Goal: Information Seeking & Learning: Learn about a topic

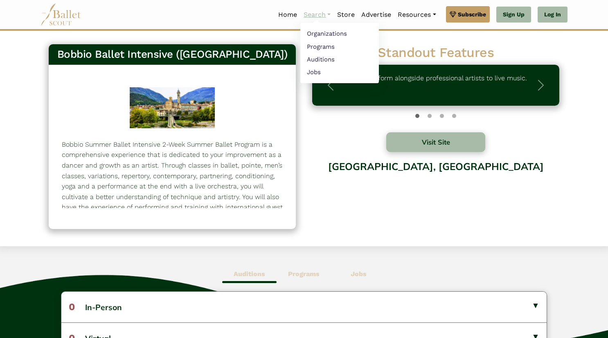
click at [321, 18] on link "Search" at bounding box center [317, 14] width 34 height 17
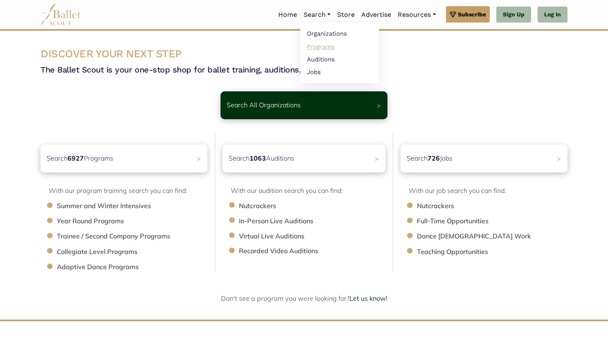
click at [321, 49] on link "Programs" at bounding box center [339, 46] width 79 height 13
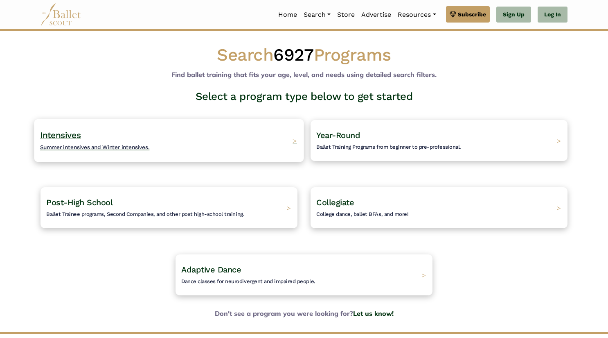
click at [221, 136] on div "Intensives Summer intensives and Winter intensives. >" at bounding box center [169, 140] width 270 height 43
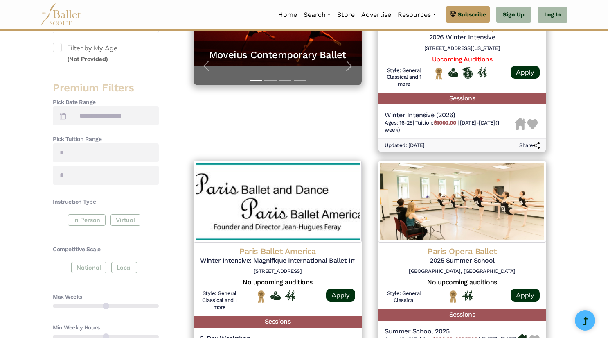
scroll to position [340, 0]
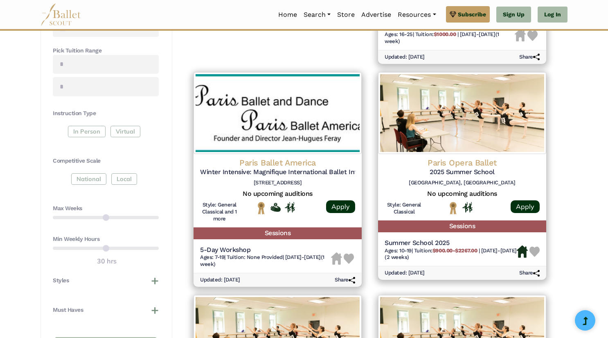
click at [90, 130] on div "In Person Virtual" at bounding box center [106, 133] width 106 height 15
click at [79, 126] on div "In Person Virtual" at bounding box center [106, 133] width 106 height 15
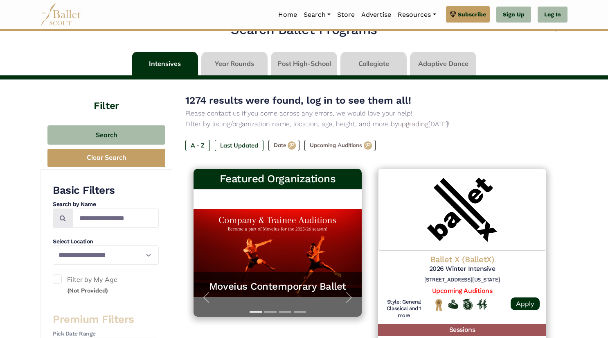
scroll to position [0, 0]
